Goal: Task Accomplishment & Management: Manage account settings

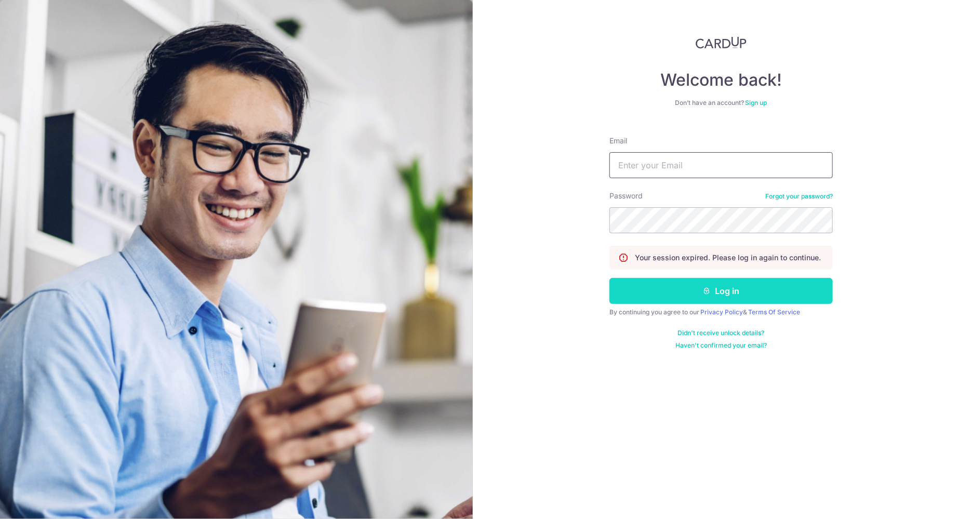
type input "[EMAIL_ADDRESS][DOMAIN_NAME]"
click at [703, 285] on button "Log in" at bounding box center [720, 291] width 223 height 26
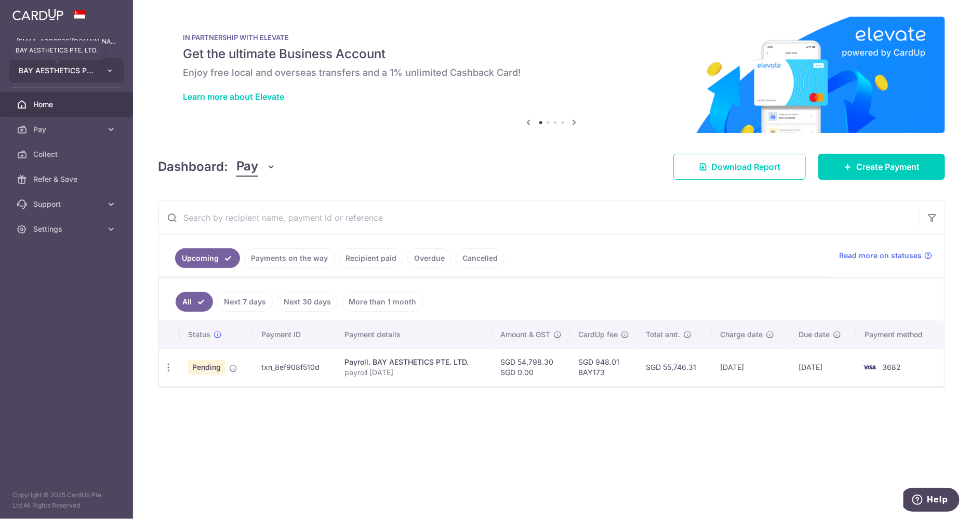
click at [94, 72] on span "BAY AESTHETICS PTE. LTD." at bounding box center [57, 70] width 77 height 10
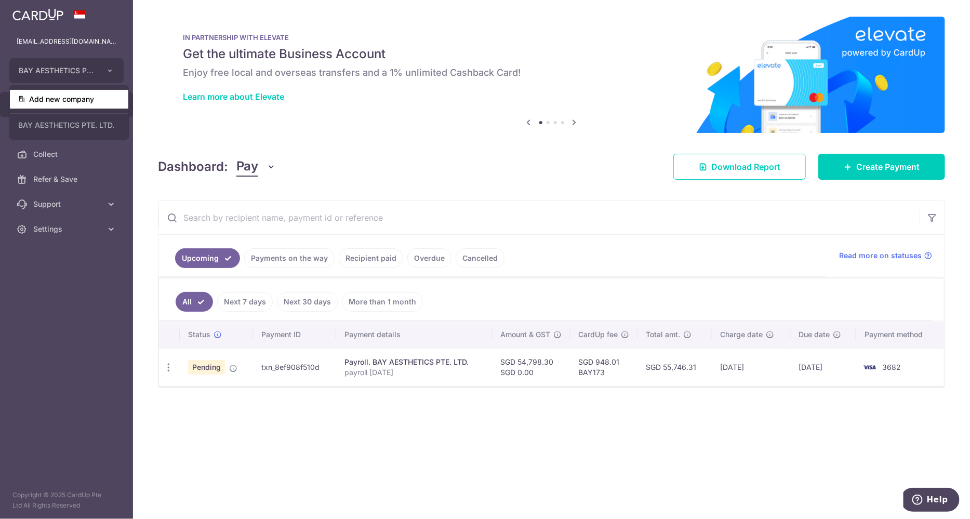
click at [71, 100] on link "Add new company" at bounding box center [69, 99] width 118 height 19
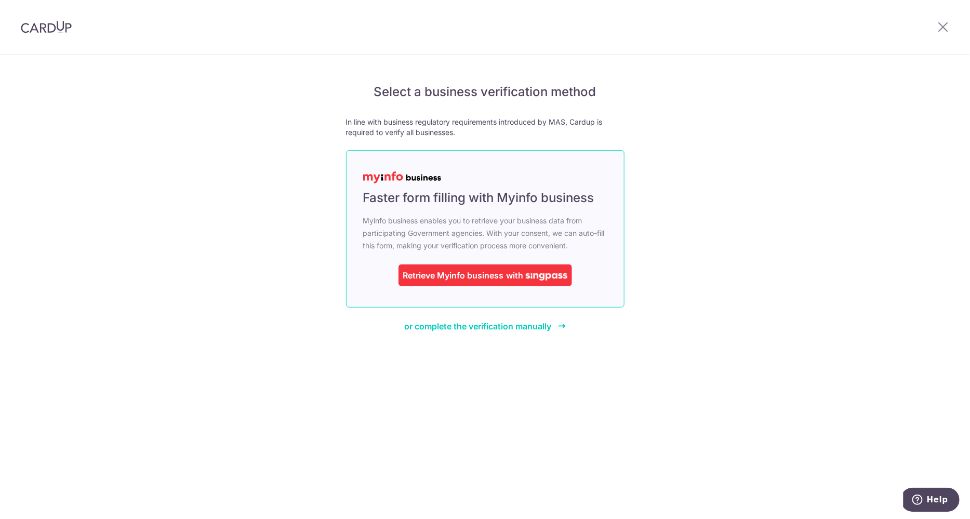
click at [491, 281] on div "Retrieve Myinfo business" at bounding box center [453, 275] width 101 height 12
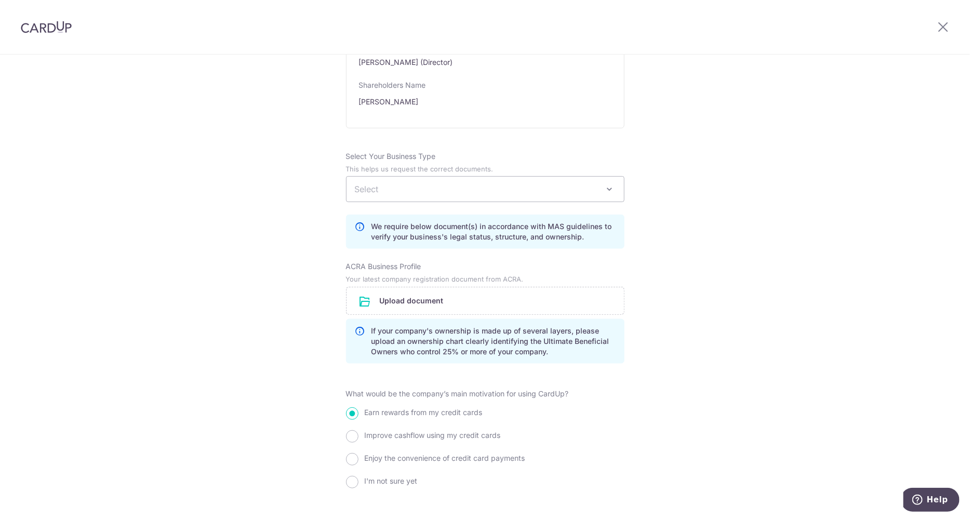
scroll to position [726, 0]
